Goal: Check status: Check status

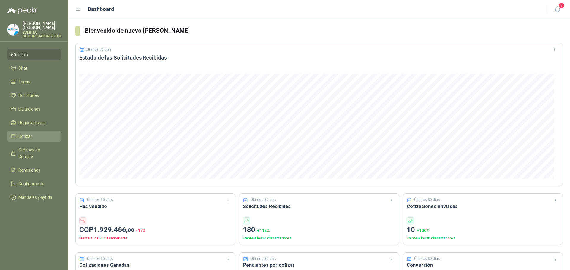
click at [35, 135] on li "Cotizar" at bounding box center [34, 136] width 47 height 7
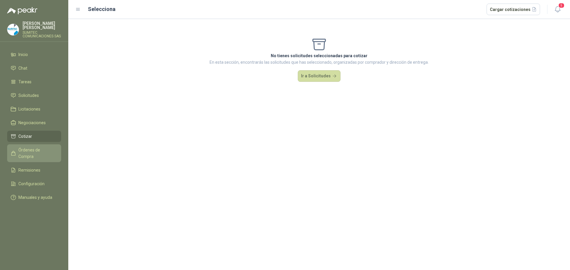
click at [34, 148] on span "Órdenes de Compra" at bounding box center [36, 153] width 37 height 13
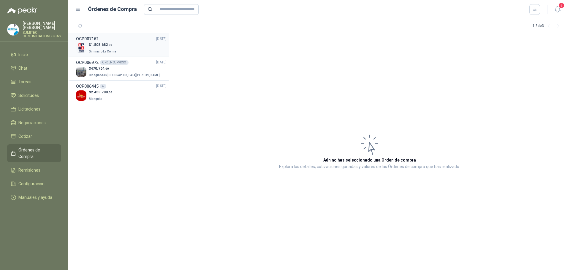
click at [110, 48] on p "Gimnasio La Colina" at bounding box center [103, 51] width 29 height 7
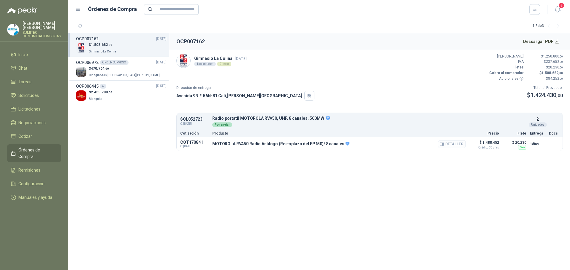
click at [448, 145] on button "Detalles" at bounding box center [452, 144] width 28 height 8
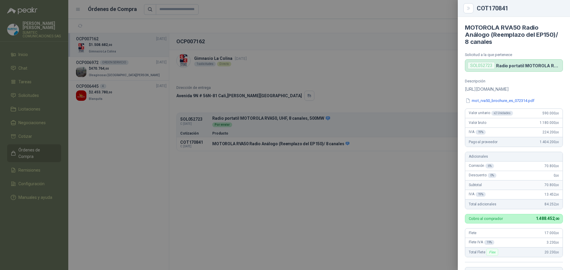
scroll to position [30, 0]
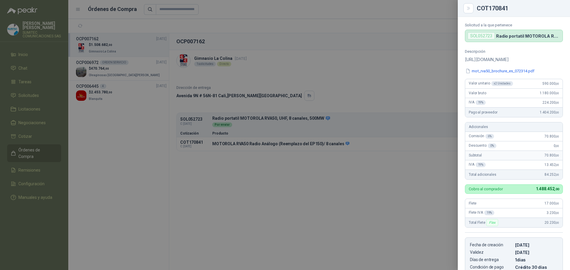
click at [362, 209] on div at bounding box center [285, 135] width 570 height 270
